Goal: Information Seeking & Learning: Understand process/instructions

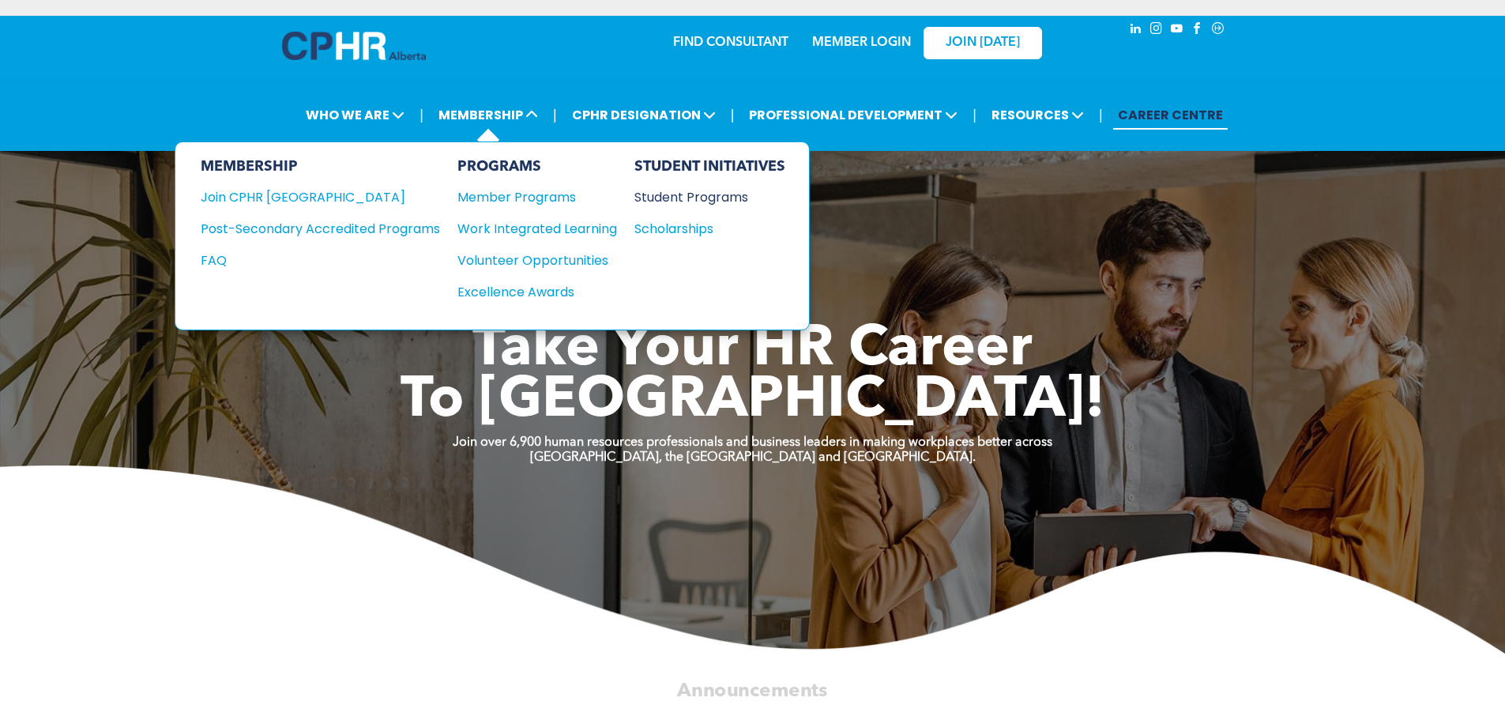
click at [675, 196] on div "Student Programs" at bounding box center [702, 197] width 136 height 20
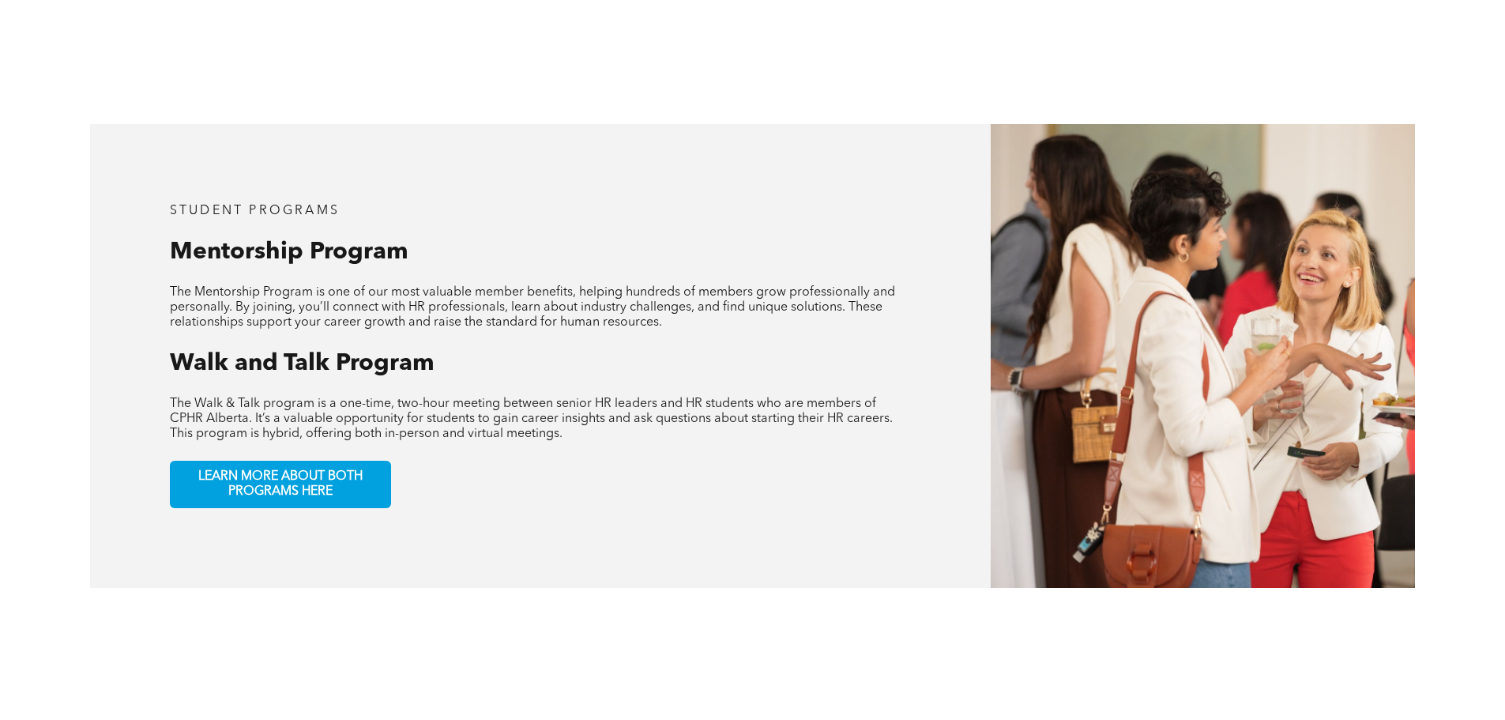
scroll to position [869, 0]
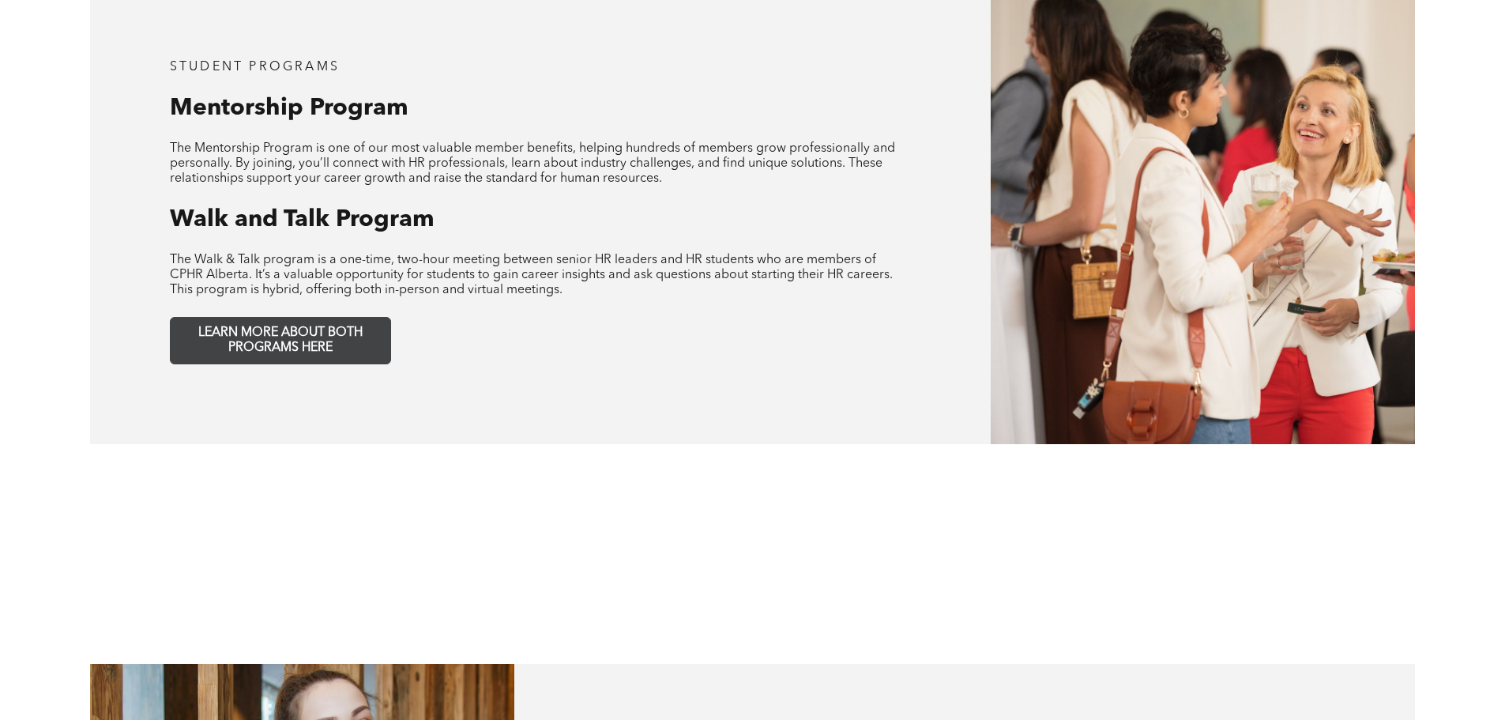
click at [332, 325] on span "LEARN MORE ABOUT BOTH PROGRAMS HERE" at bounding box center [280, 340] width 209 height 30
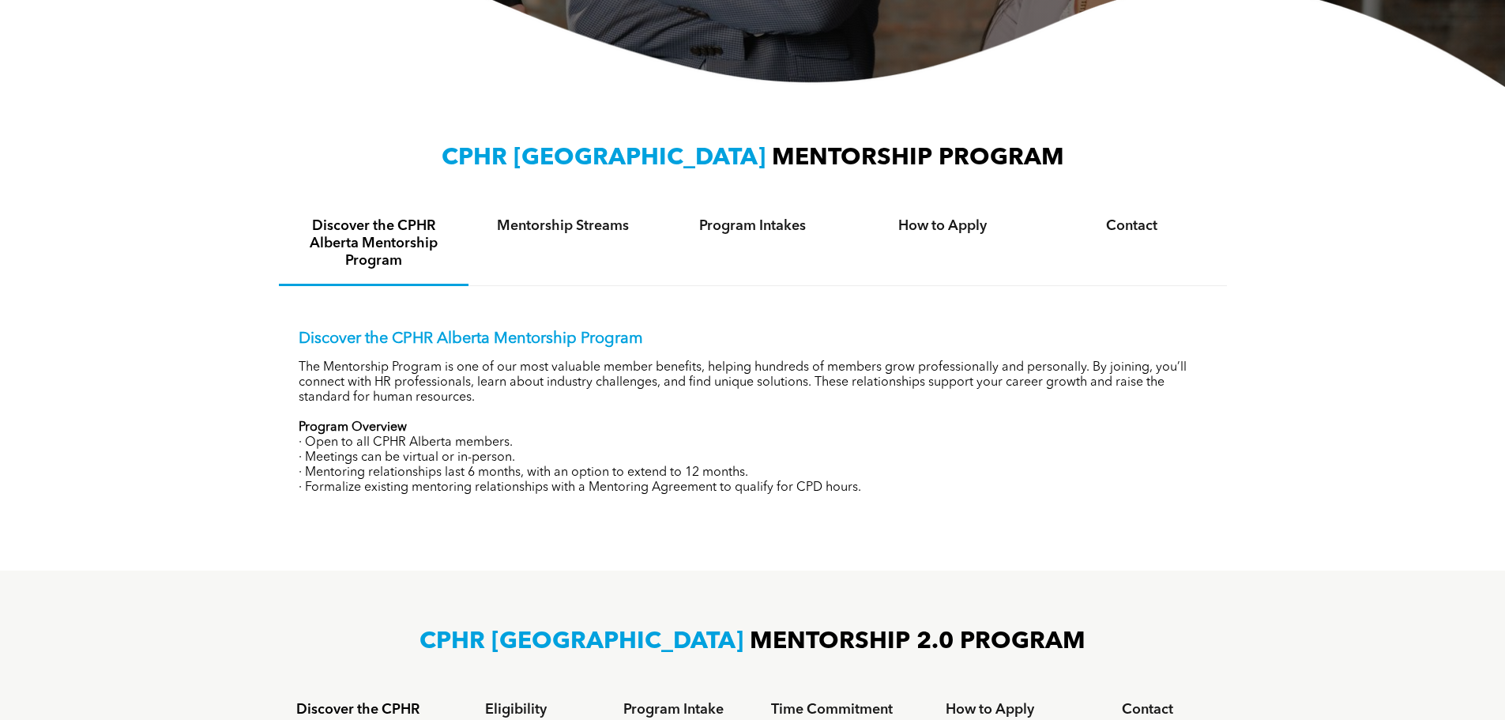
scroll to position [474, 0]
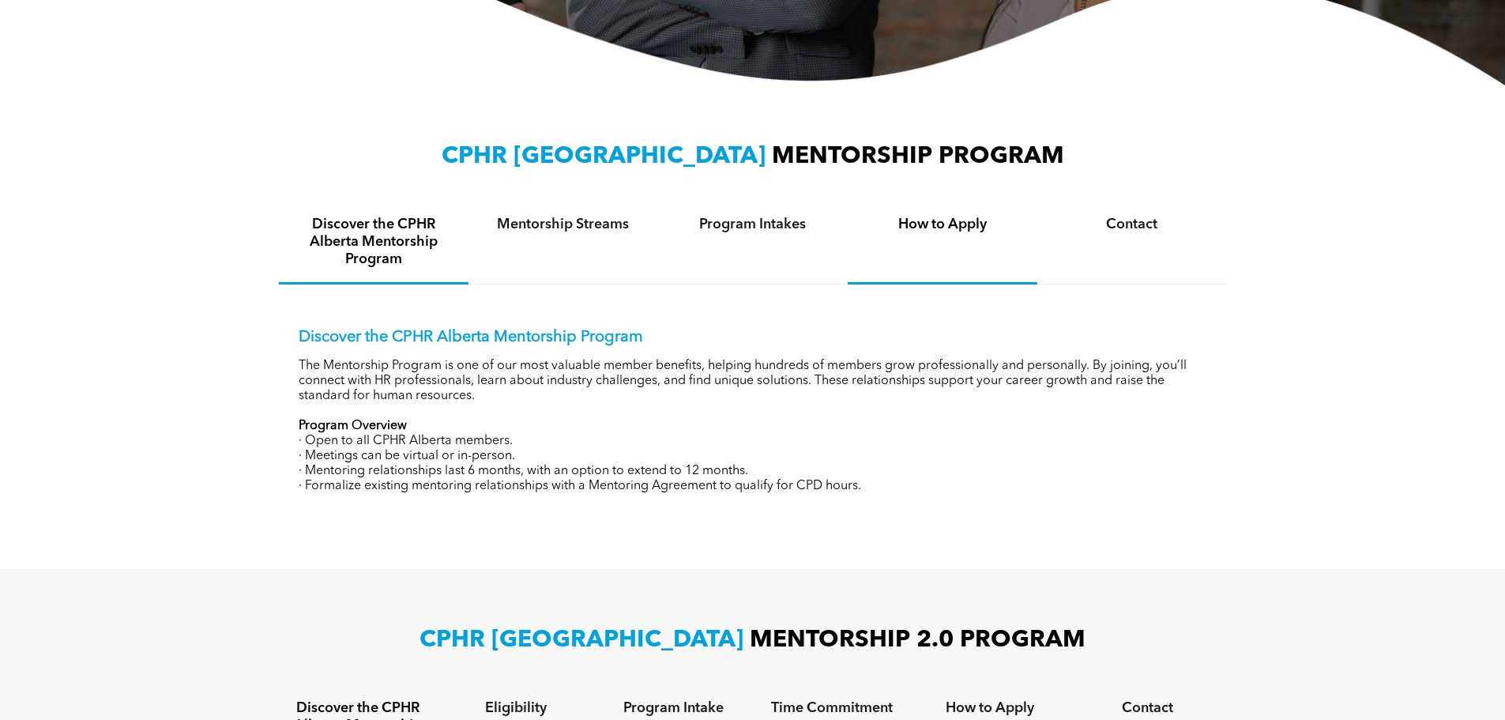
click at [921, 227] on h4 "How to Apply" at bounding box center [942, 224] width 161 height 17
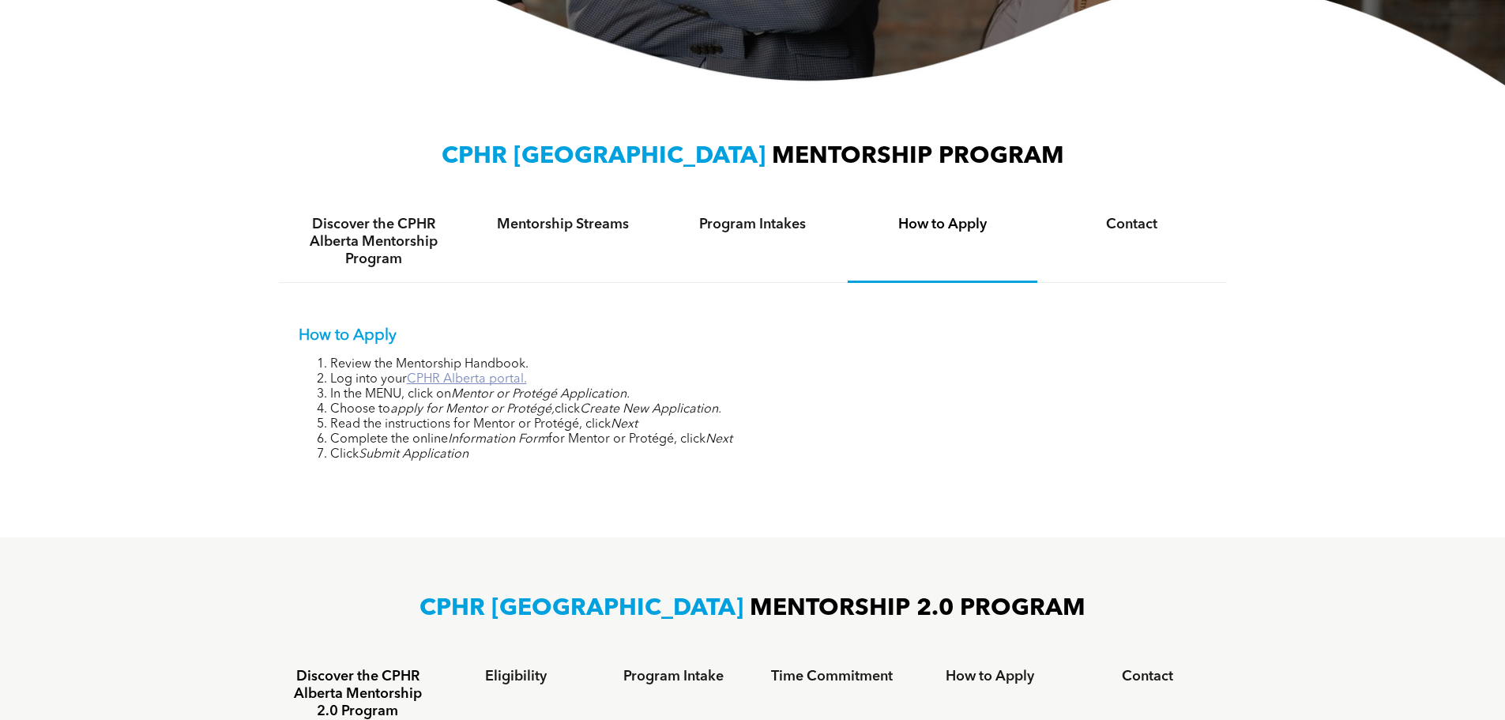
click at [488, 378] on link "CPHR Alberta portal." at bounding box center [467, 379] width 120 height 13
click at [990, 235] on div "How to Apply" at bounding box center [943, 241] width 190 height 81
click at [961, 220] on h4 "How to Apply" at bounding box center [942, 224] width 161 height 17
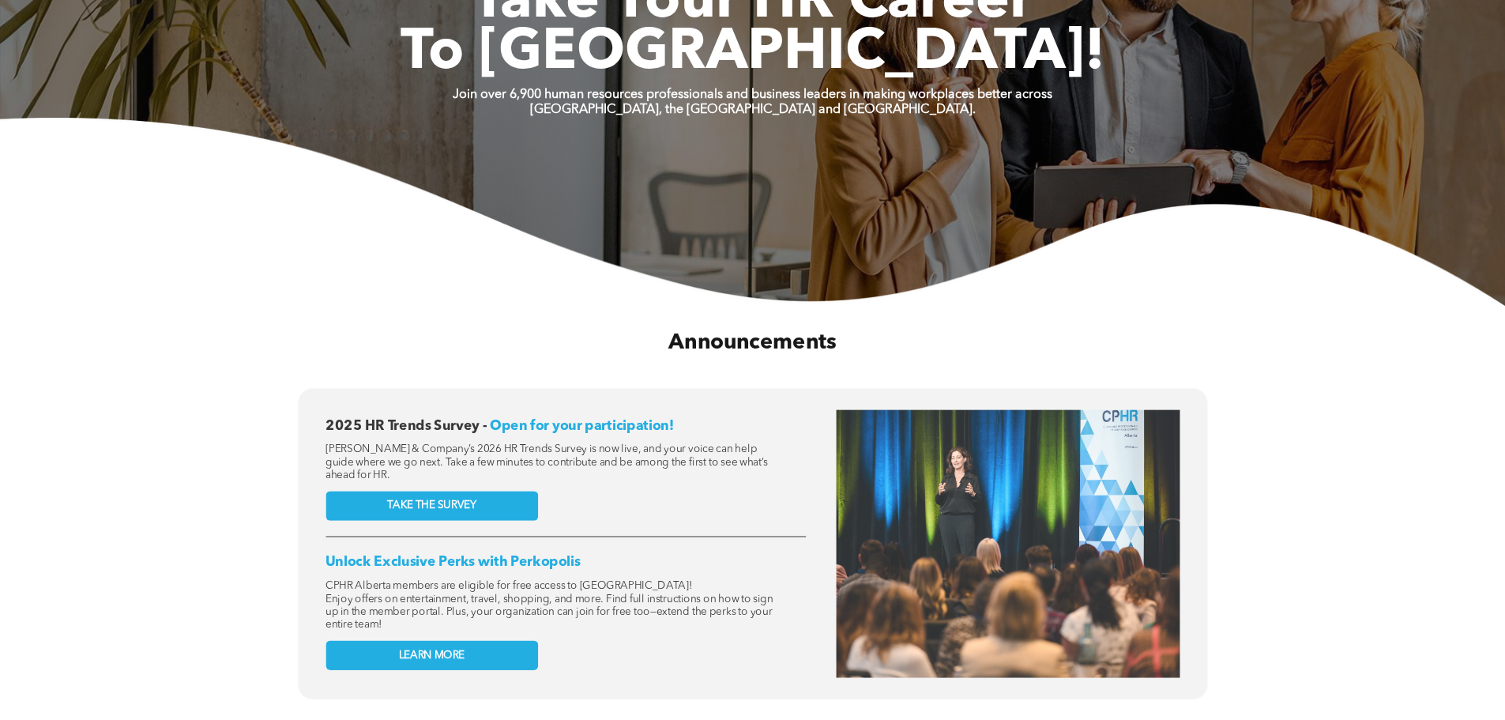
scroll to position [395, 0]
